Goal: Use online tool/utility: Utilize a website feature to perform a specific function

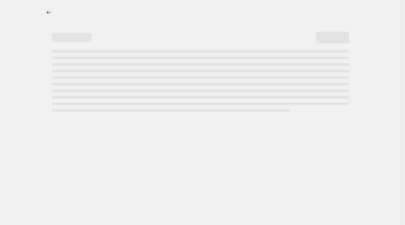
select select "percentage"
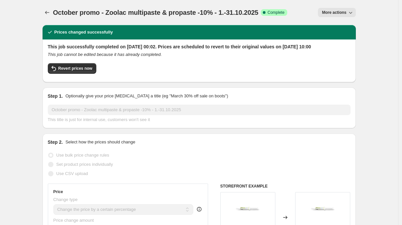
click at [125, 50] on h2 "This job successfully completed on 1 October 2025 at 00:02. Prices are schedule…" at bounding box center [199, 47] width 303 height 7
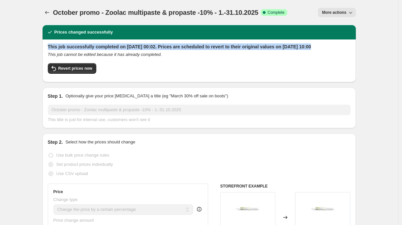
click at [125, 50] on h2 "This job successfully completed on 1 October 2025 at 00:02. Prices are schedule…" at bounding box center [199, 47] width 303 height 7
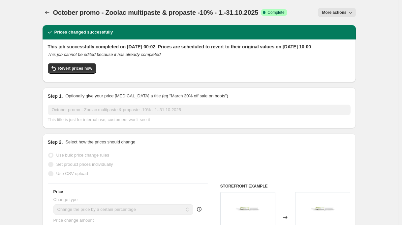
click at [125, 50] on h2 "This job successfully completed on 1 October 2025 at 00:02. Prices are schedule…" at bounding box center [199, 47] width 303 height 7
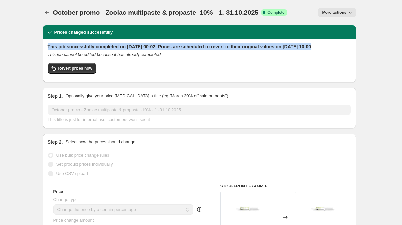
click at [125, 50] on h2 "This job successfully completed on 1 October 2025 at 00:02. Prices are schedule…" at bounding box center [199, 47] width 303 height 7
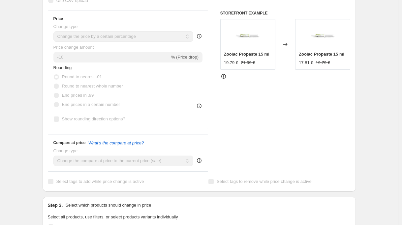
scroll to position [163, 0]
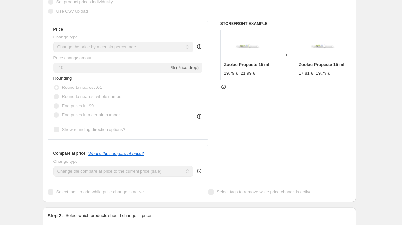
click at [278, 151] on div "STOREFRONT EXAMPLE Zoolac Propaste 15 ml 19.79 € 21.99 € Changed to Zoolac Prop…" at bounding box center [285, 101] width 130 height 161
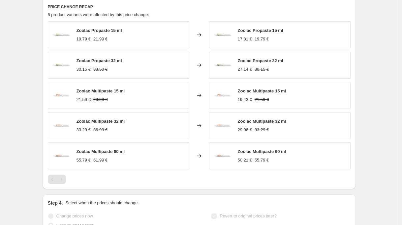
scroll to position [446, 0]
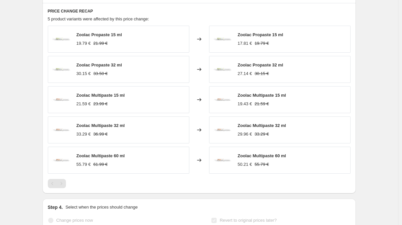
click at [101, 37] on span "Zoolac Propaste 15 ml" at bounding box center [98, 34] width 45 height 5
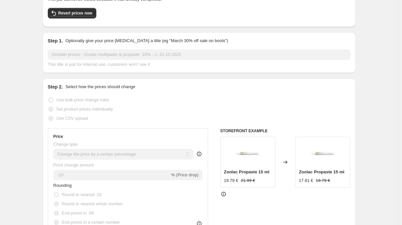
scroll to position [0, 0]
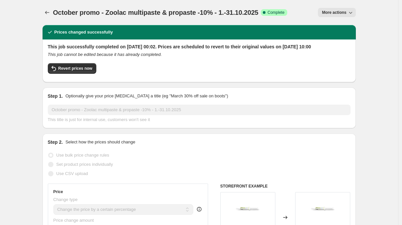
click at [91, 11] on span "October promo - Zoolac multipaste & propaste -10% - 1.-31.10.2025" at bounding box center [155, 12] width 205 height 7
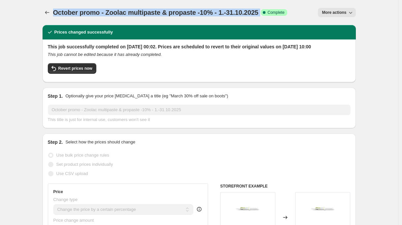
click at [91, 11] on span "October promo - Zoolac multipaste & propaste -10% - 1.-31.10.2025" at bounding box center [155, 12] width 205 height 7
copy span "October promo - Zoolac multipaste & propaste -10% - 1.-31.10.2025"
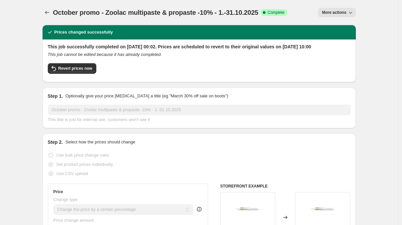
click at [129, 24] on div "October promo - Zoolac multipaste & propaste -10% - 1.-31.10.2025. This page is…" at bounding box center [199, 12] width 313 height 25
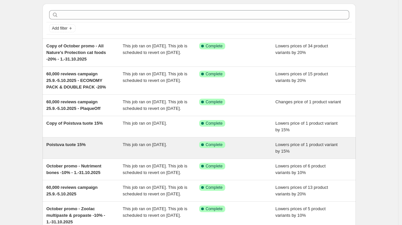
scroll to position [131, 0]
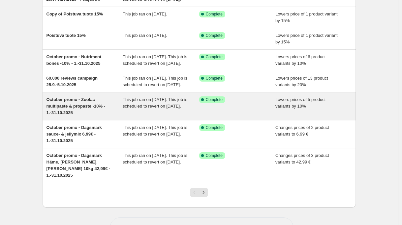
click at [67, 115] on span "October promo - Zoolac multipaste & propaste -10% - 1.-31.10.2025" at bounding box center [75, 106] width 59 height 18
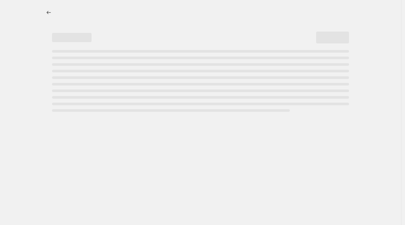
select select "percentage"
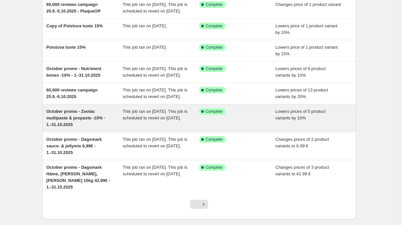
scroll to position [167, 0]
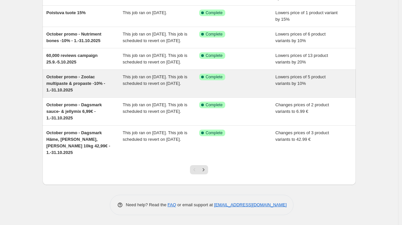
click at [75, 91] on span "October promo - Zoolac multipaste & propaste -10% - 1.-31.10.2025" at bounding box center [75, 83] width 59 height 18
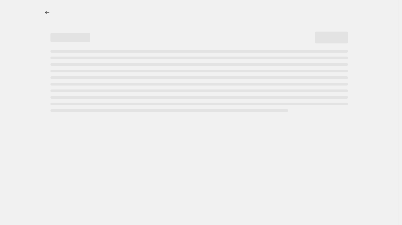
select select "percentage"
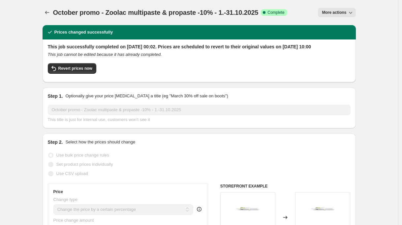
drag, startPoint x: 166, startPoint y: 76, endPoint x: 126, endPoint y: 78, distance: 40.6
click at [166, 76] on div "Revert prices now" at bounding box center [199, 70] width 303 height 14
click at [92, 71] on span "Revert prices now" at bounding box center [75, 68] width 34 height 5
checkbox input "false"
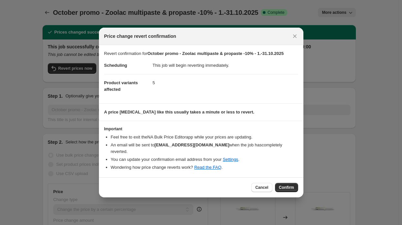
click at [235, 109] on section "A price change job like this usually takes a minute or less to revert." at bounding box center [201, 112] width 204 height 17
click at [287, 185] on span "Confirm" at bounding box center [286, 187] width 15 height 5
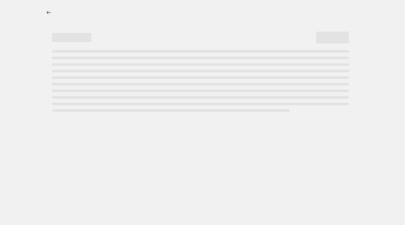
select select "percentage"
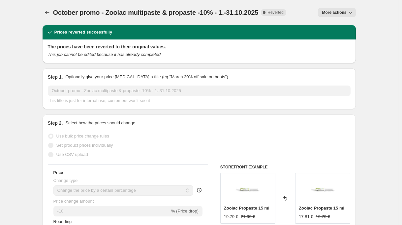
click at [337, 10] on span "More actions" at bounding box center [334, 12] width 24 height 5
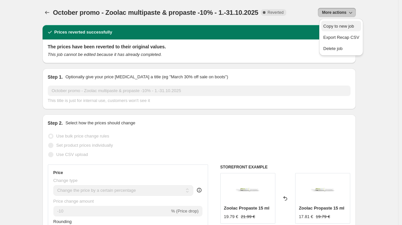
click at [343, 24] on span "Copy to new job" at bounding box center [338, 26] width 31 height 5
select select "percentage"
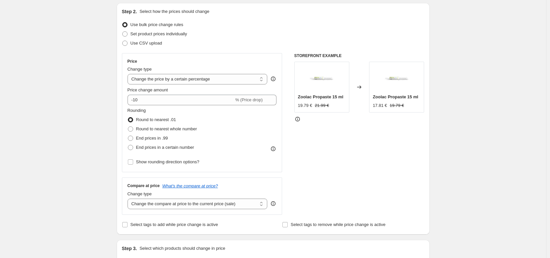
scroll to position [73, 0]
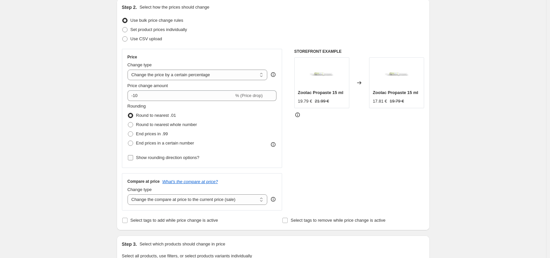
click at [198, 156] on span "Show rounding direction options?" at bounding box center [167, 157] width 63 height 5
click at [133, 156] on input "Show rounding direction options?" at bounding box center [130, 157] width 5 height 5
checkbox input "true"
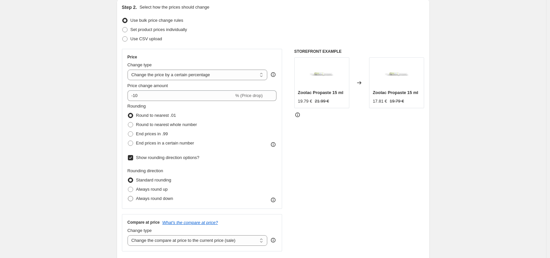
click at [147, 198] on span "Always round down" at bounding box center [154, 198] width 37 height 5
click at [128, 196] on input "Always round down" at bounding box center [128, 196] width 0 height 0
radio input "true"
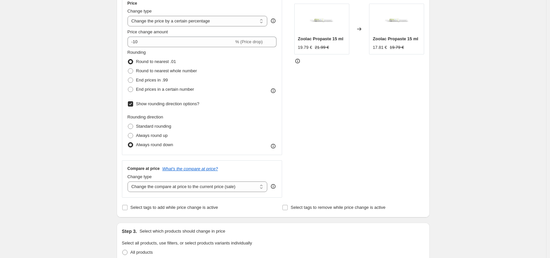
scroll to position [131, 0]
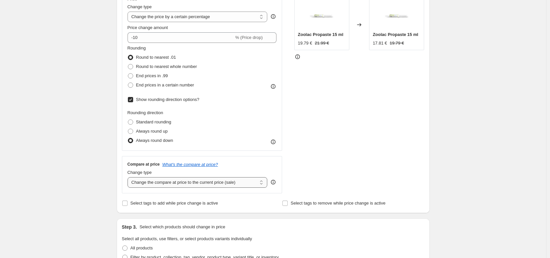
click at [235, 185] on select "Change the compare at price to the current price (sale) Change the compare at p…" at bounding box center [198, 182] width 140 height 11
click at [129, 177] on select "Change the compare at price to the current price (sale) Change the compare at p…" at bounding box center [198, 182] width 140 height 11
click at [274, 183] on icon at bounding box center [273, 182] width 7 height 7
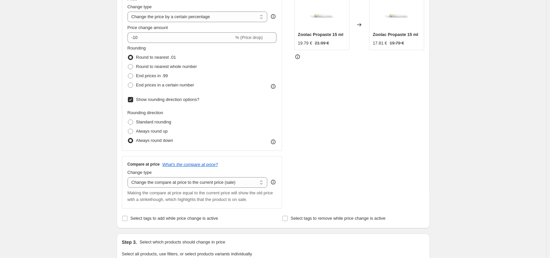
click at [274, 183] on icon at bounding box center [273, 182] width 7 height 7
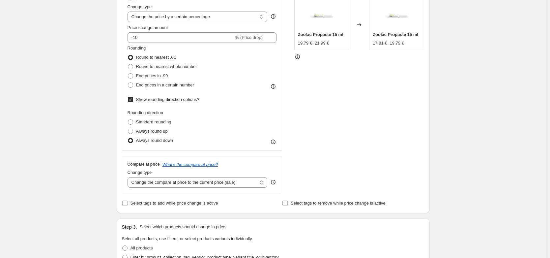
click at [405, 170] on div "Create new price change job. This page is ready Create new price change job Dra…" at bounding box center [273, 229] width 546 height 720
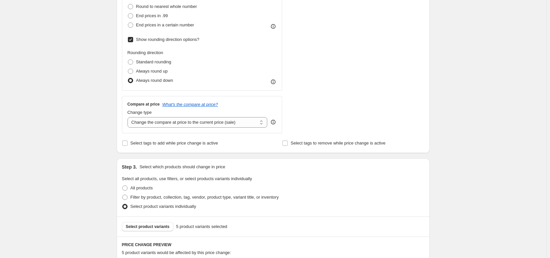
scroll to position [224, 0]
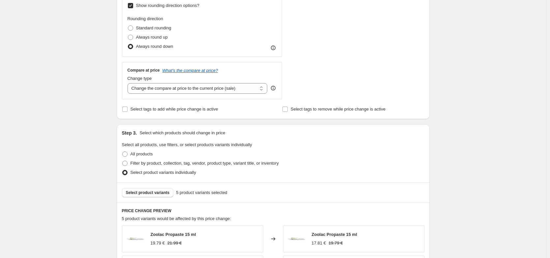
click at [80, 176] on div "Create new price change job. This page is ready Create new price change job Dra…" at bounding box center [273, 136] width 546 height 720
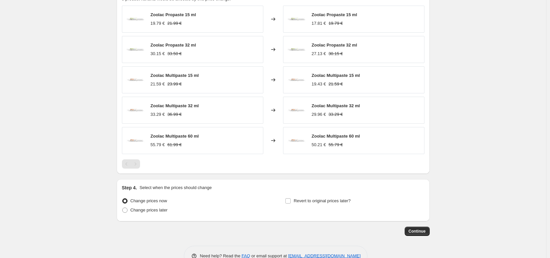
scroll to position [448, 0]
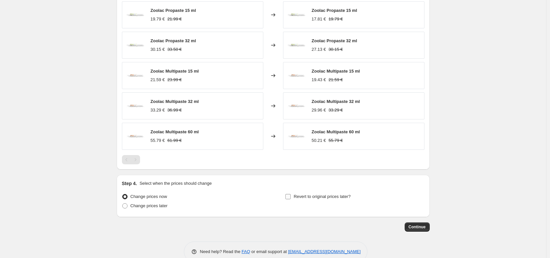
click at [311, 195] on span "Revert to original prices later?" at bounding box center [322, 196] width 57 height 5
click at [291, 195] on input "Revert to original prices later?" at bounding box center [287, 196] width 5 height 5
checkbox input "true"
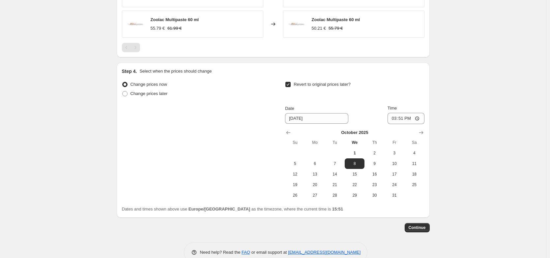
scroll to position [565, 0]
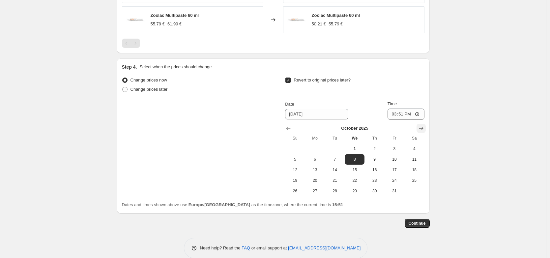
click at [405, 131] on icon "Show next month, November 2025" at bounding box center [421, 128] width 7 height 7
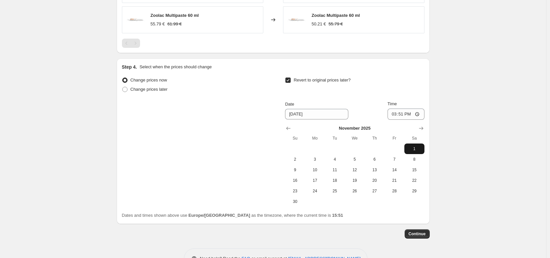
click at [405, 147] on span "1" at bounding box center [414, 148] width 15 height 5
type input "[DATE]"
click at [404, 114] on input "15:51" at bounding box center [406, 113] width 37 height 11
type input "10:00"
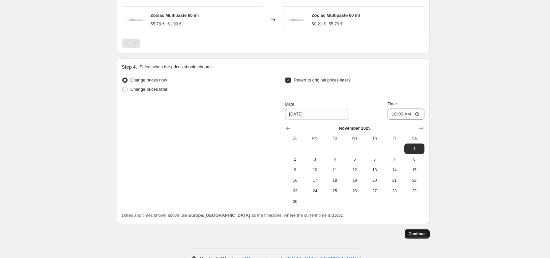
click at [405, 225] on button "Continue" at bounding box center [417, 233] width 25 height 9
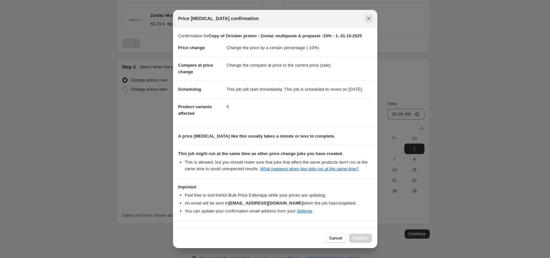
click at [371, 17] on icon "Close" at bounding box center [368, 18] width 7 height 7
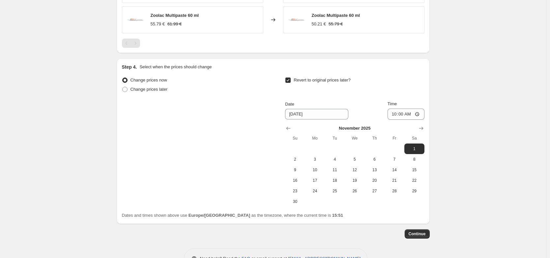
click at [405, 225] on button "Continue" at bounding box center [417, 233] width 25 height 9
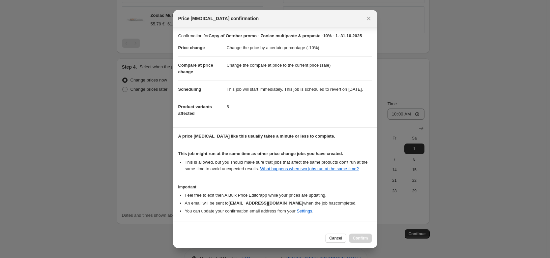
scroll to position [40, 0]
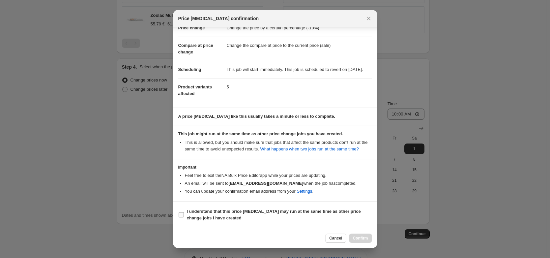
click at [238, 211] on b "I understand that this price change job may run at the same time as other price…" at bounding box center [274, 215] width 174 height 12
click at [184, 212] on input "I understand that this price change job may run at the same time as other price…" at bounding box center [181, 214] width 5 height 5
checkbox input "true"
click at [365, 225] on span "Confirm" at bounding box center [360, 237] width 15 height 5
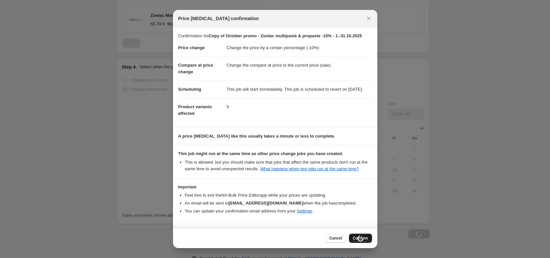
scroll to position [565, 0]
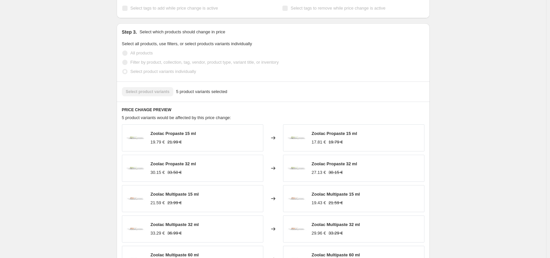
scroll to position [0, 0]
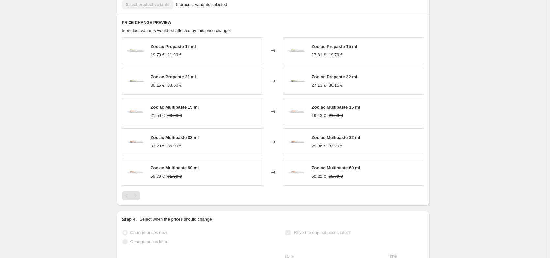
scroll to position [601, 0]
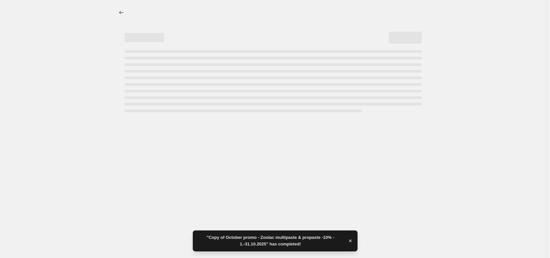
scroll to position [0, 0]
select select "percentage"
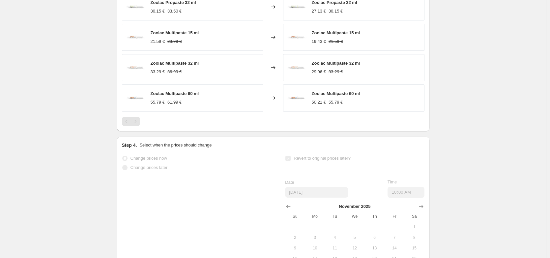
scroll to position [606, 0]
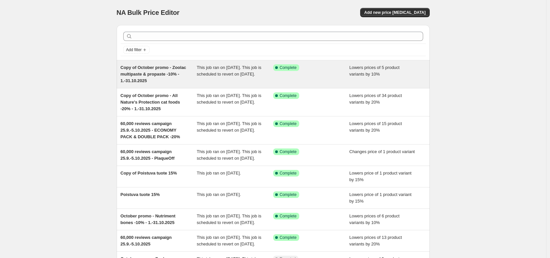
click at [140, 71] on div "Copy of October promo - Zoolac multipaste & propaste -10% - 1.-31.10.2025" at bounding box center [159, 74] width 76 height 20
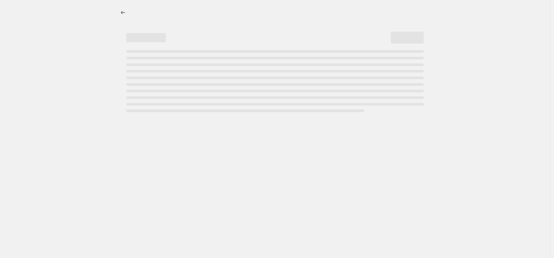
click at [61, 110] on div at bounding box center [275, 129] width 550 height 258
select select "percentage"
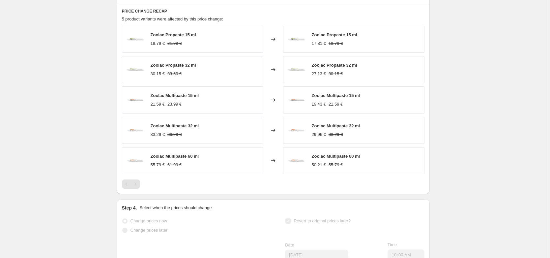
scroll to position [439, 0]
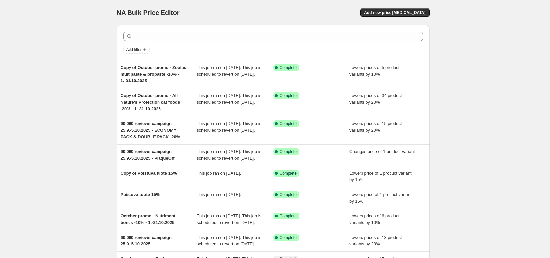
click at [57, 139] on div "NA Bulk Price Editor. This page is ready NA Bulk Price Editor Add new price cha…" at bounding box center [273, 186] width 546 height 372
click at [61, 144] on div "NA Bulk Price Editor. This page is ready NA Bulk Price Editor Add new price cha…" at bounding box center [273, 186] width 546 height 372
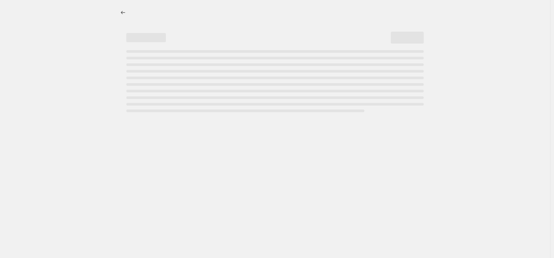
select select "percentage"
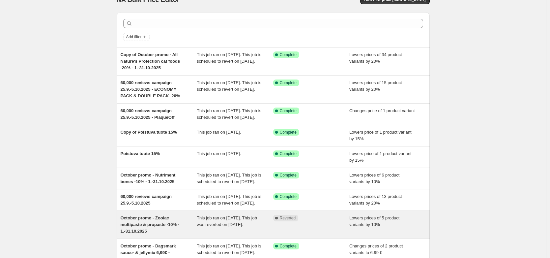
scroll to position [21, 0]
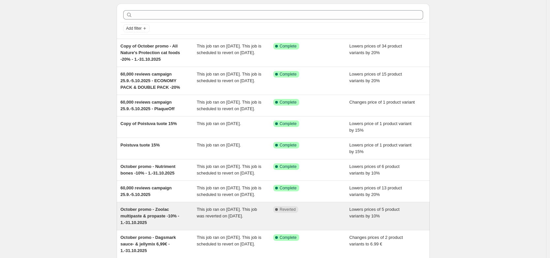
click at [135, 225] on span "October promo - Zoolac multipaste & propaste -10% - 1.-31.10.2025" at bounding box center [150, 216] width 59 height 18
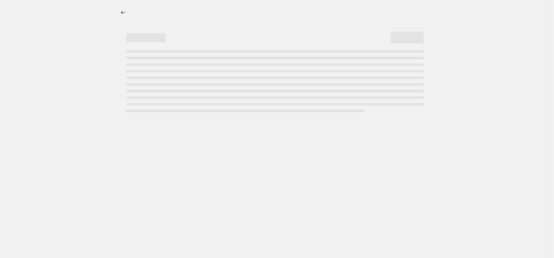
select select "percentage"
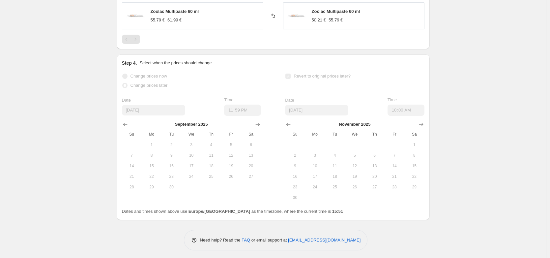
scroll to position [573, 0]
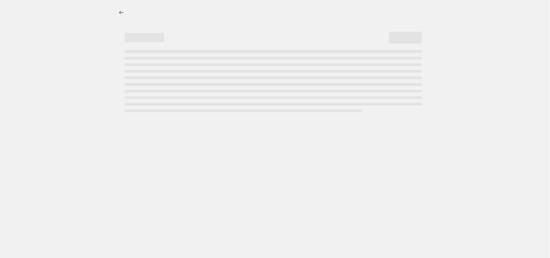
select select "percentage"
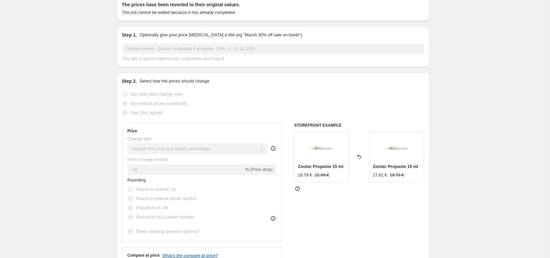
scroll to position [178, 0]
